Goal: Obtain resource: Download file/media

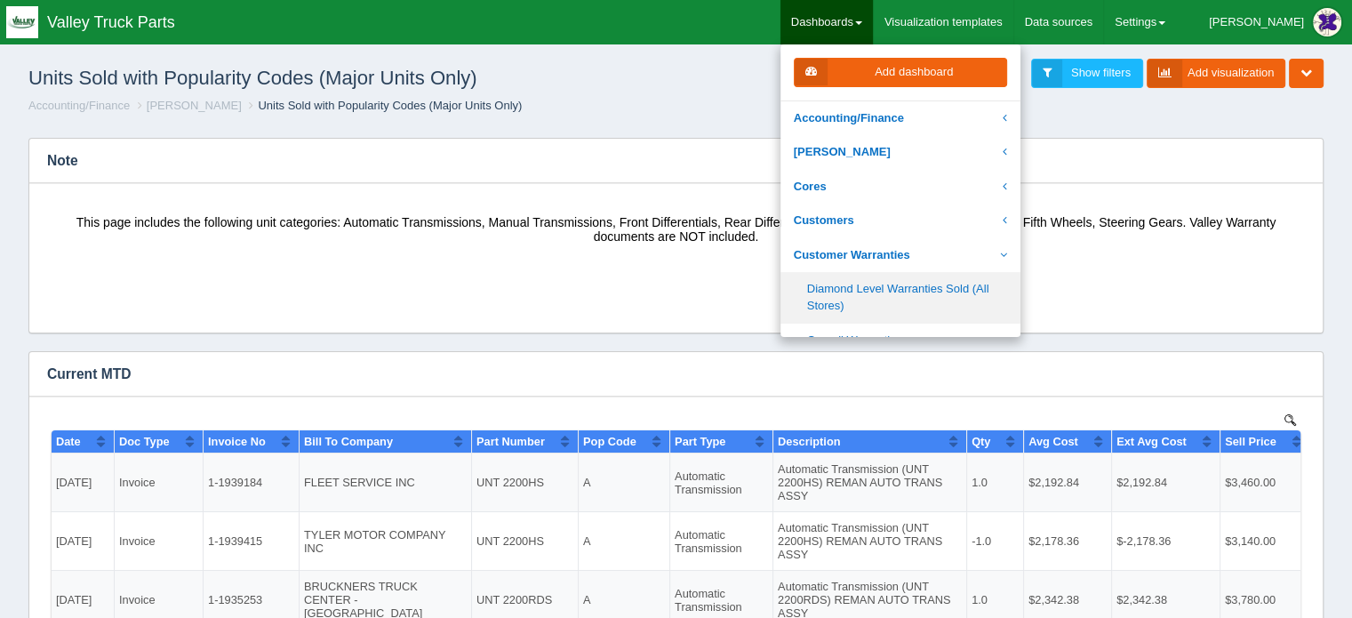
click at [895, 294] on link "Diamond Level Warranties Sold (All Stores)" at bounding box center [901, 297] width 240 height 51
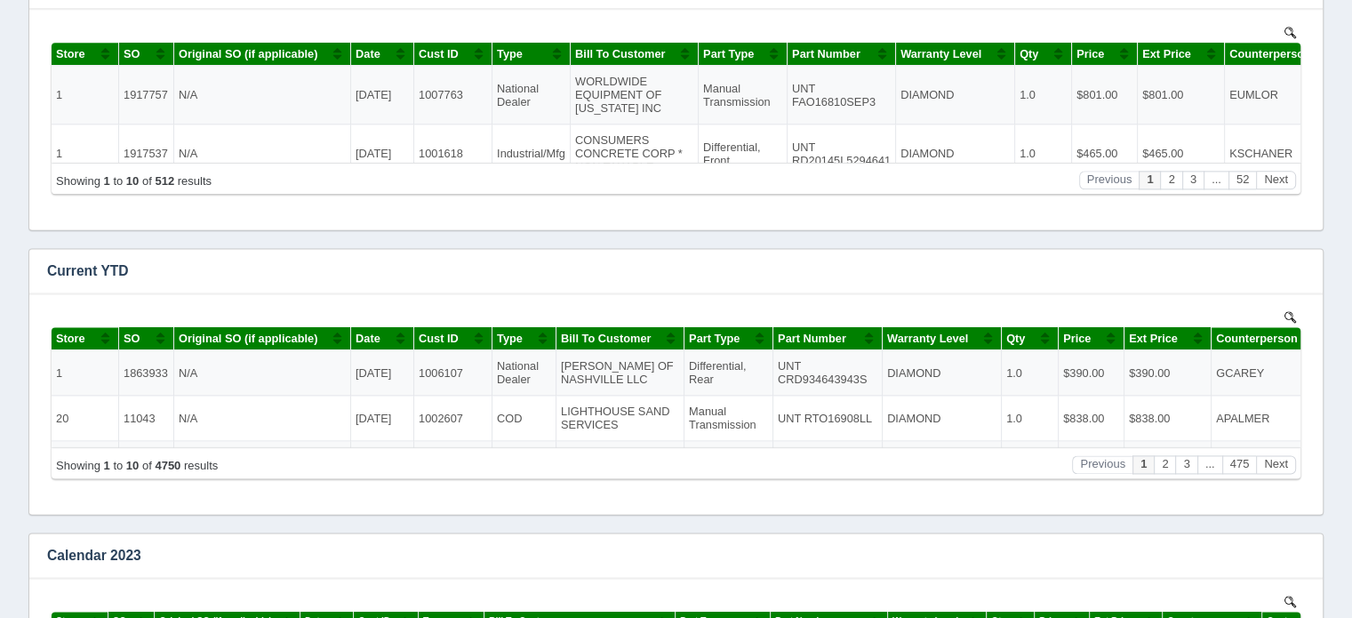
scroll to position [2344, 0]
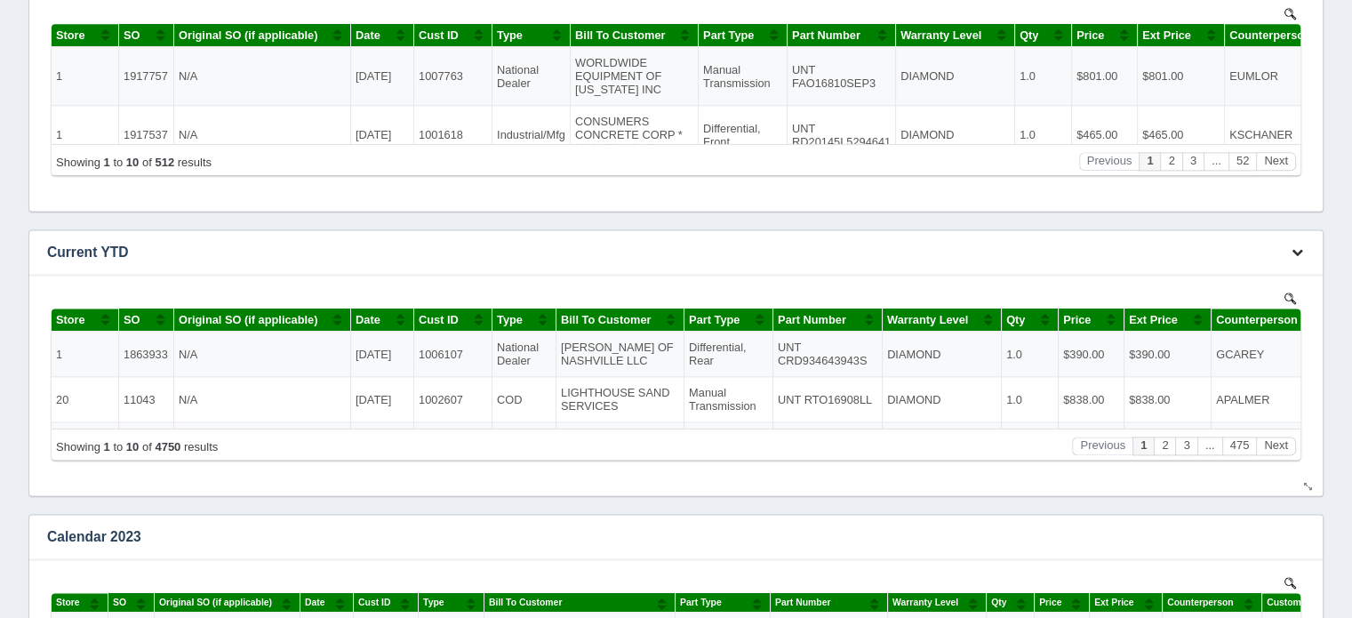
click at [1299, 249] on icon "button" at bounding box center [1298, 252] width 12 height 12
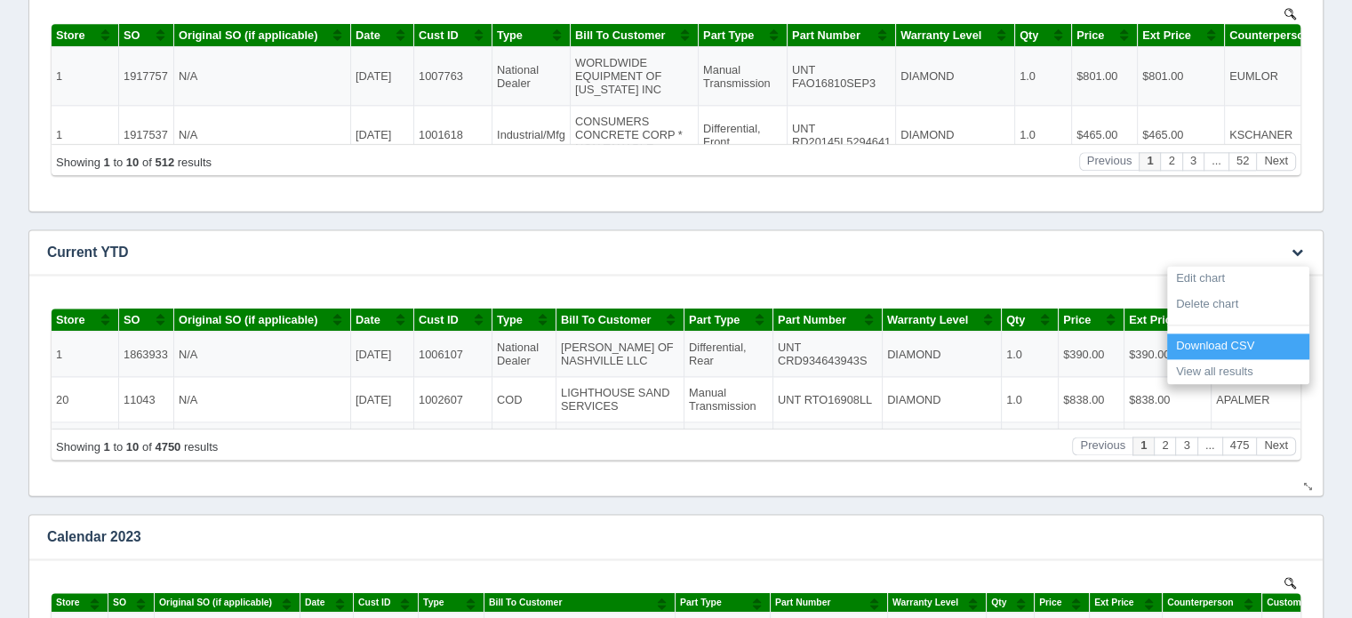
click at [1222, 344] on link "Download CSV" at bounding box center [1238, 346] width 142 height 26
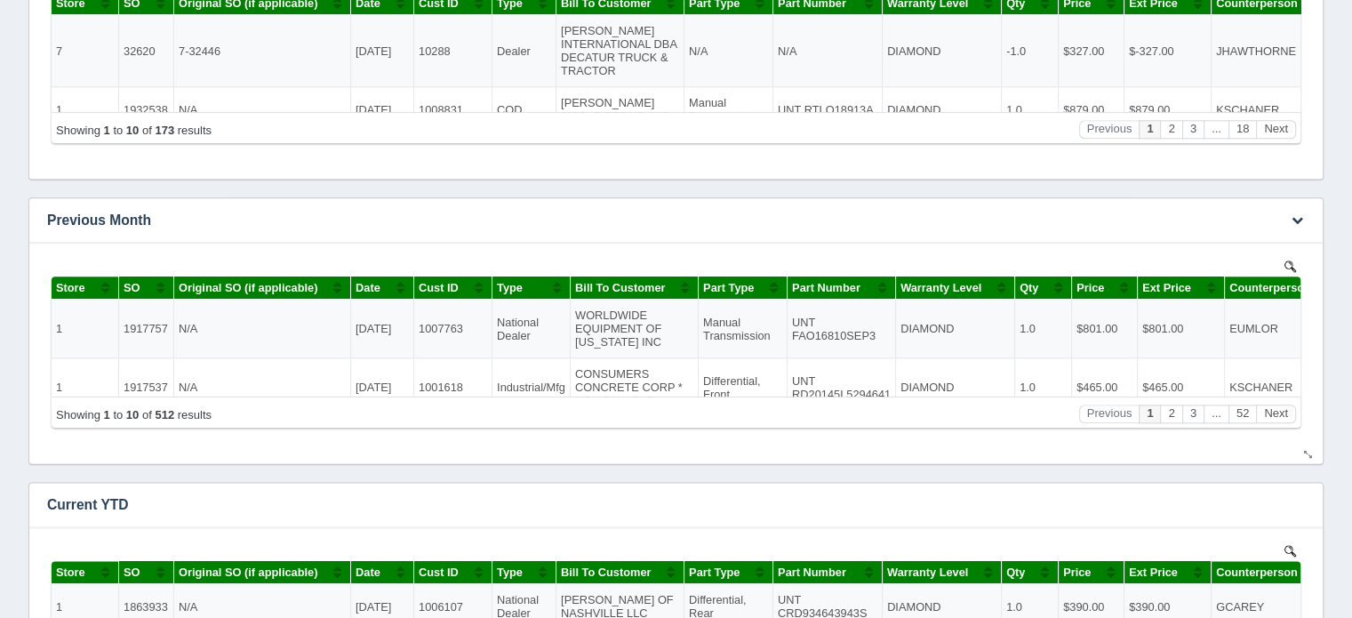
scroll to position [1900, 0]
